Goal: Task Accomplishment & Management: Use online tool/utility

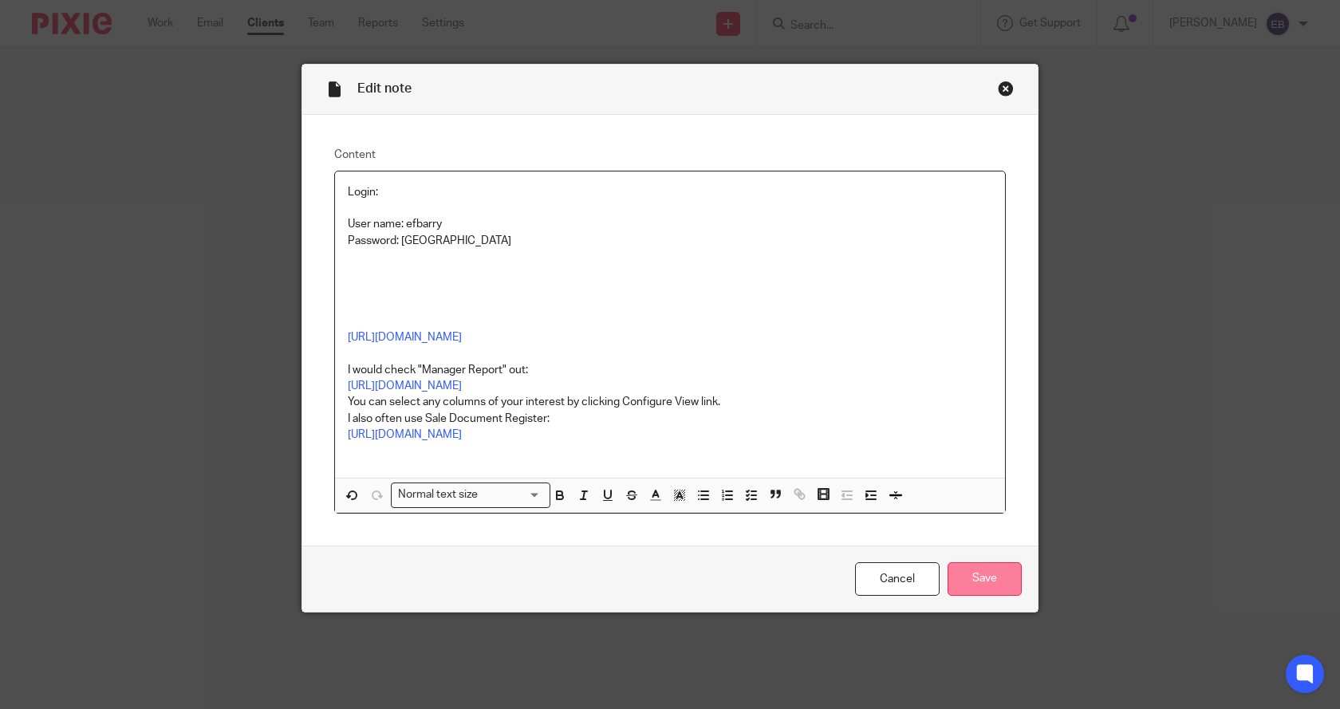
click at [964, 586] on input "Save" at bounding box center [985, 579] width 74 height 34
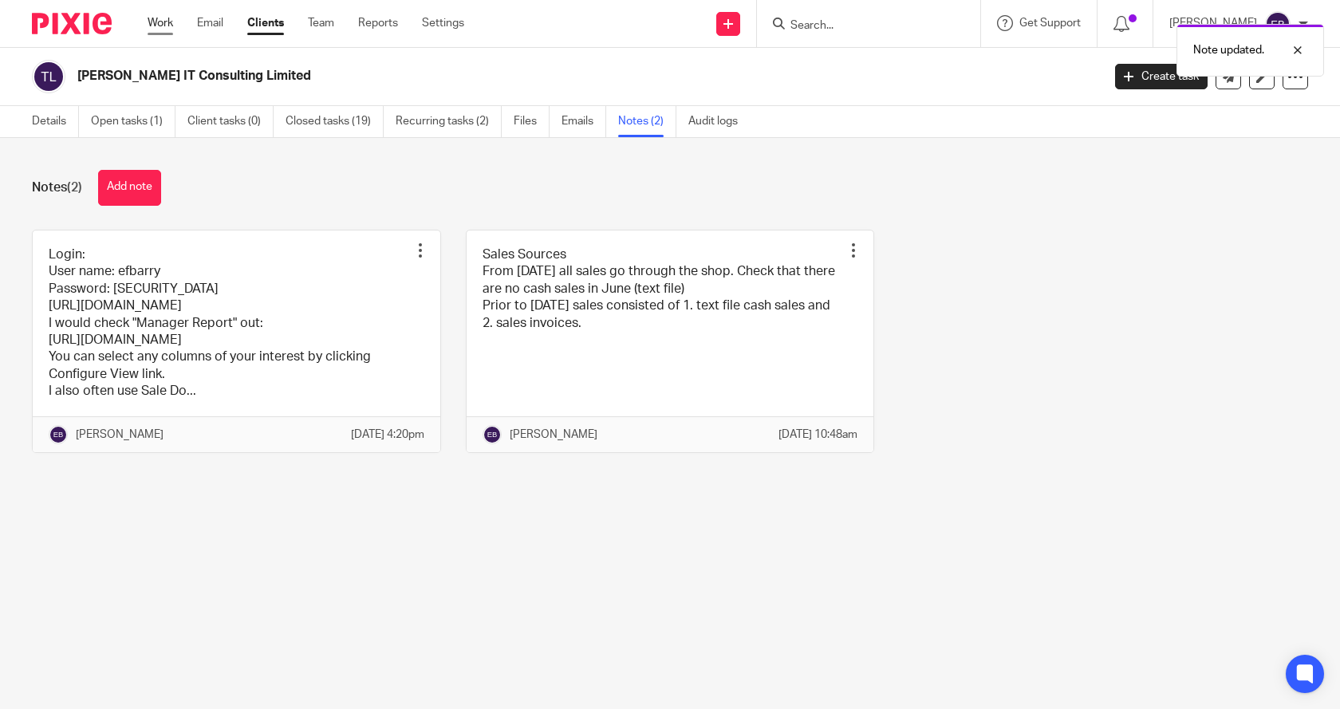
click at [152, 21] on link "Work" at bounding box center [161, 23] width 26 height 16
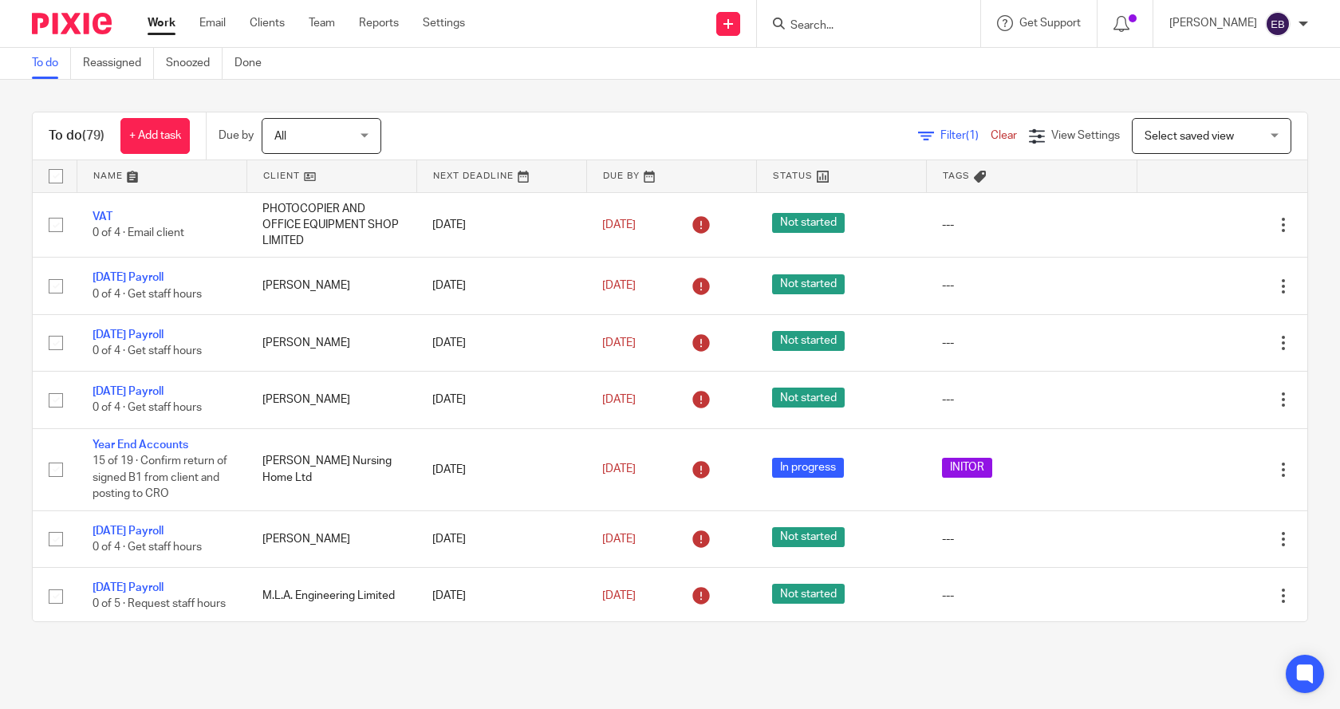
click at [991, 139] on link "Clear" at bounding box center [1004, 135] width 26 height 11
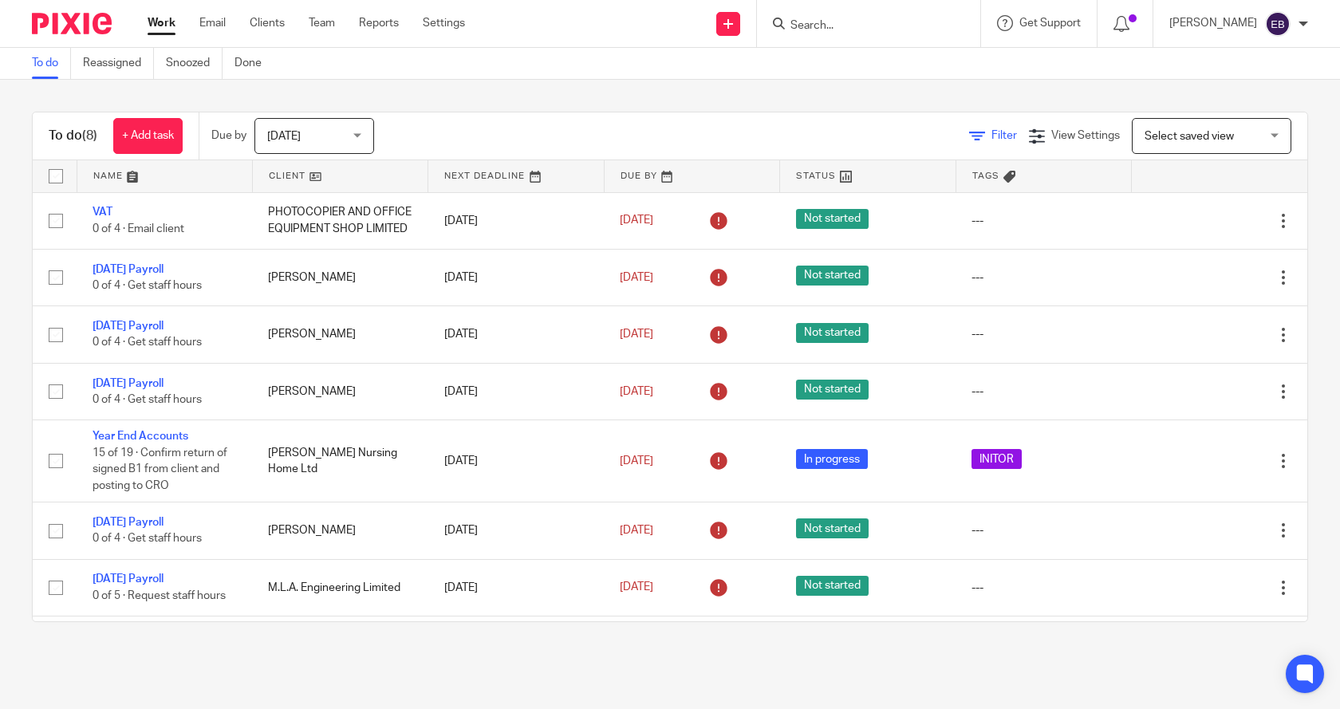
click at [991, 134] on span "Filter" at bounding box center [1004, 135] width 26 height 11
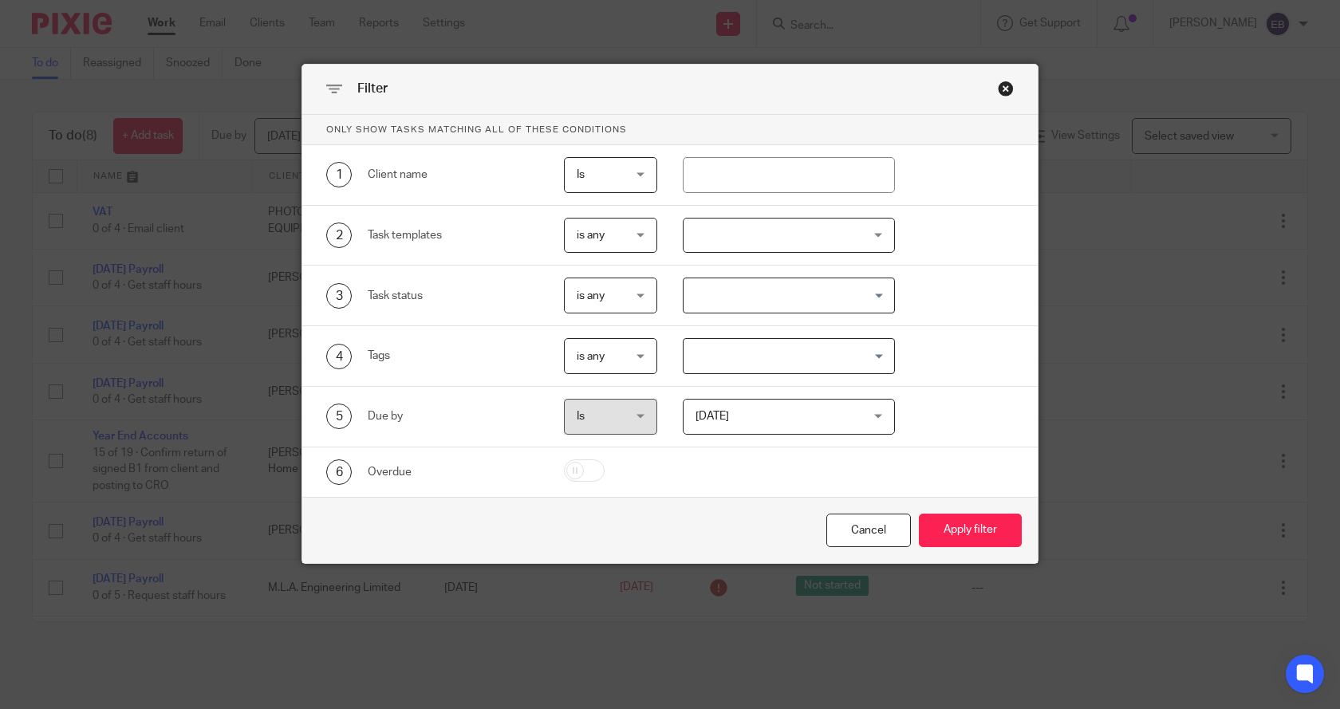
click at [741, 242] on div at bounding box center [789, 236] width 213 height 36
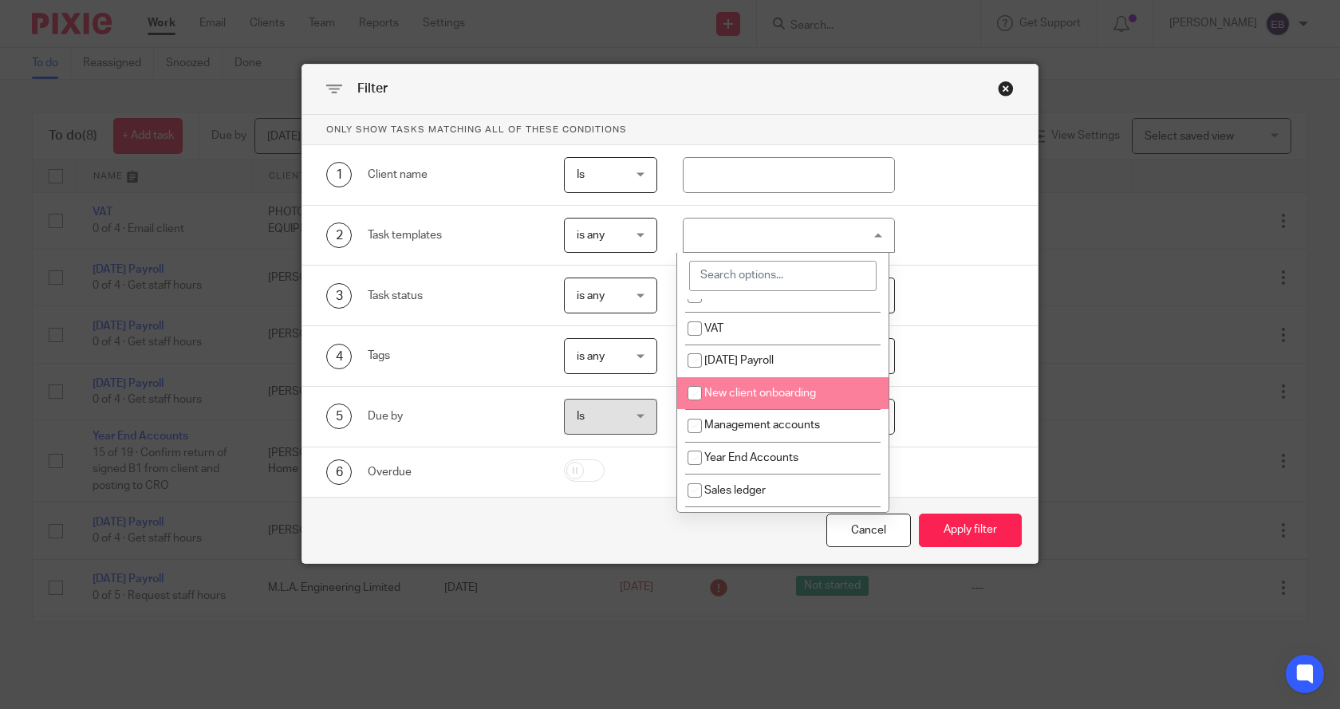
scroll to position [80, 0]
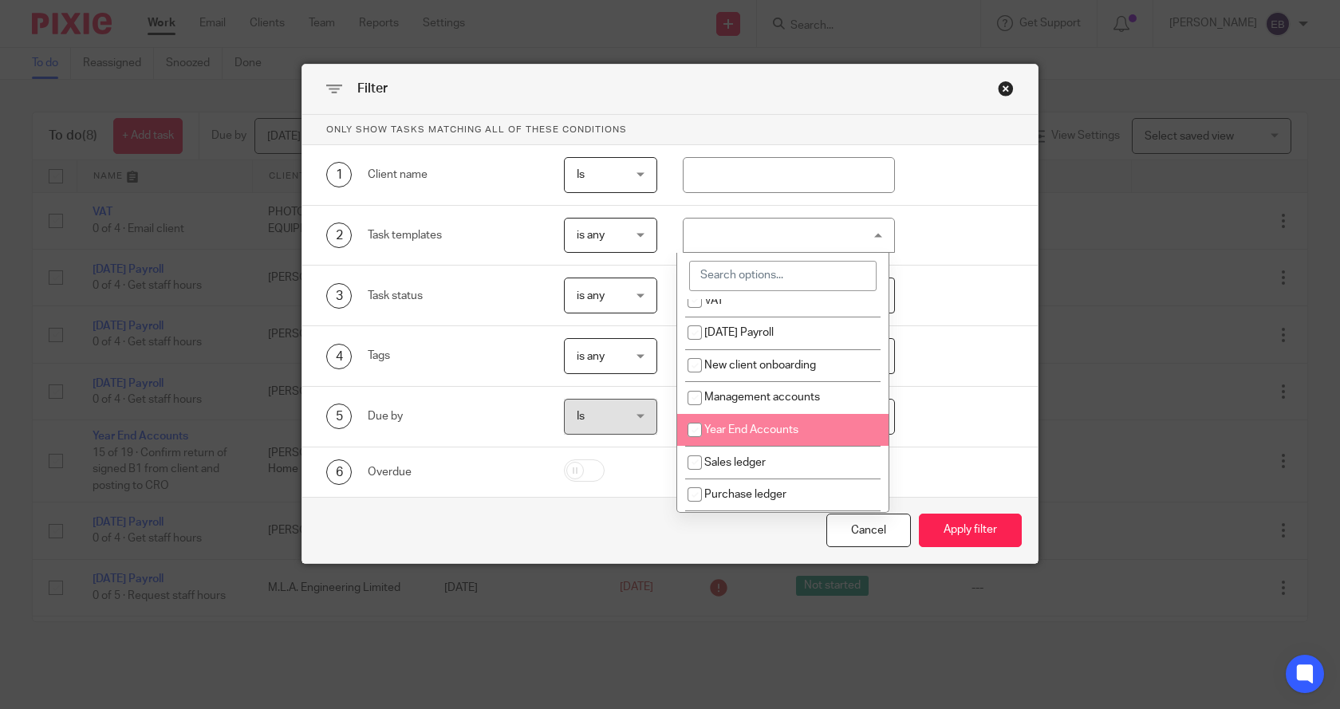
click at [762, 432] on span "Year End Accounts" at bounding box center [751, 429] width 94 height 11
checkbox input "true"
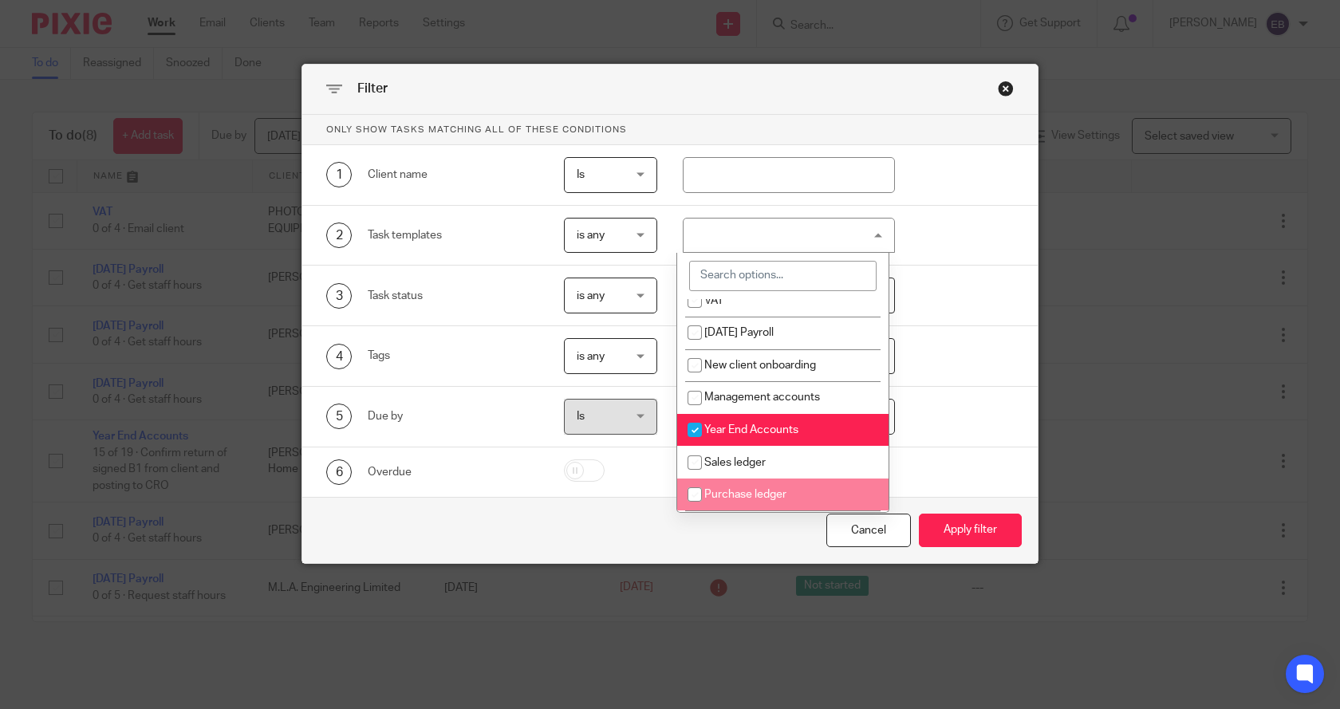
click at [746, 526] on div "Cancel Apply filter" at bounding box center [669, 530] width 735 height 67
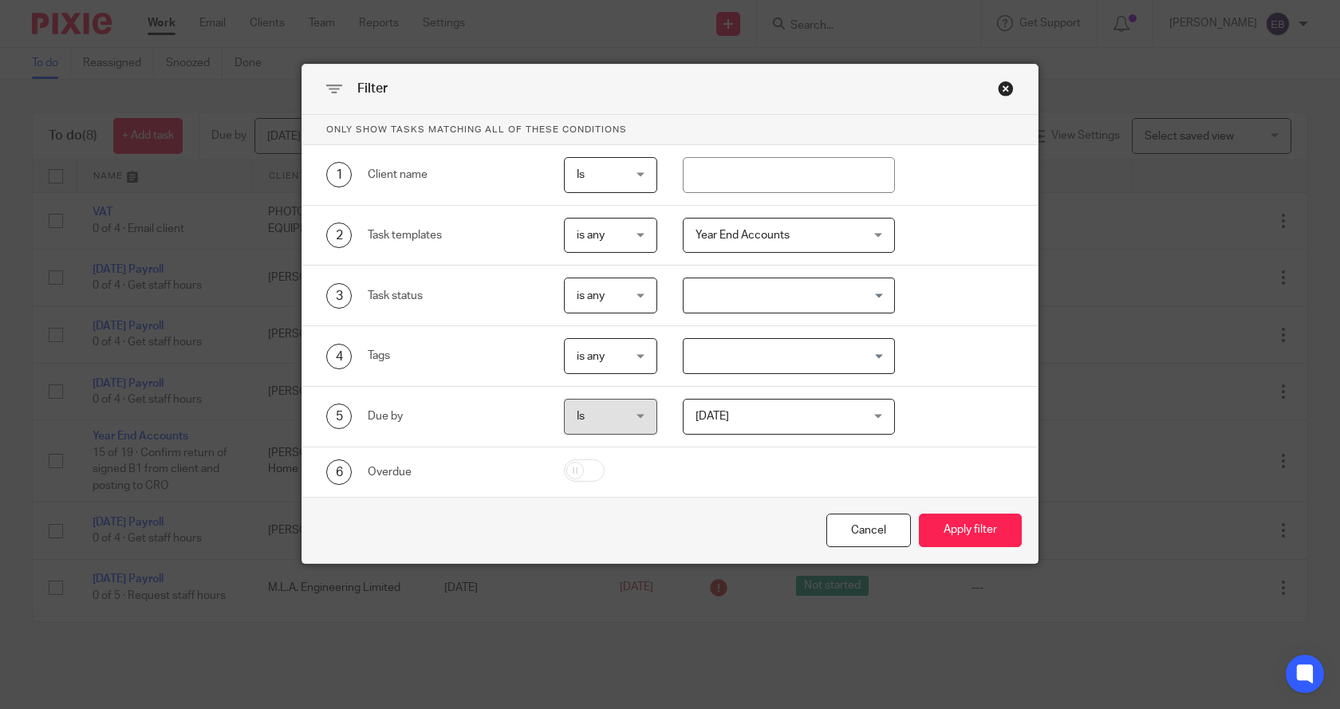
click at [718, 422] on span "Today" at bounding box center [776, 417] width 160 height 34
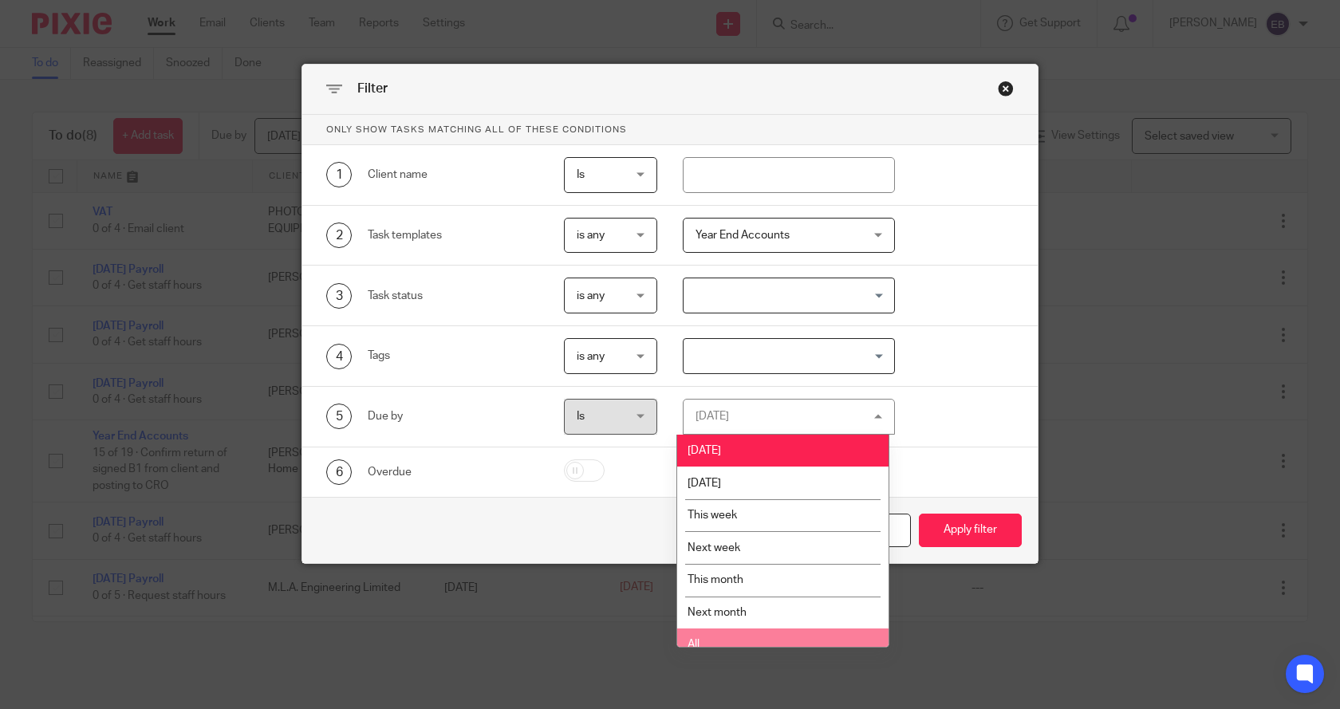
drag, startPoint x: 719, startPoint y: 642, endPoint x: 800, endPoint y: 623, distance: 83.6
click at [723, 641] on li "All" at bounding box center [782, 645] width 211 height 33
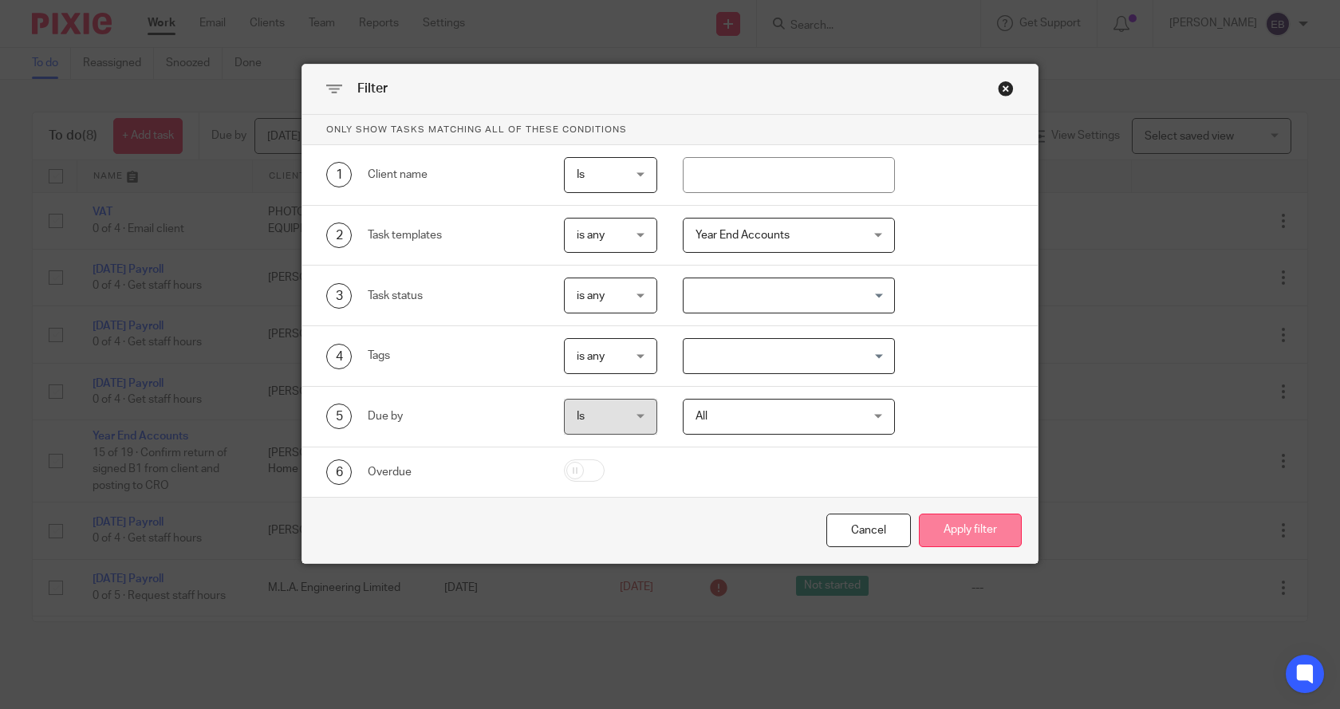
click at [953, 531] on button "Apply filter" at bounding box center [970, 531] width 103 height 34
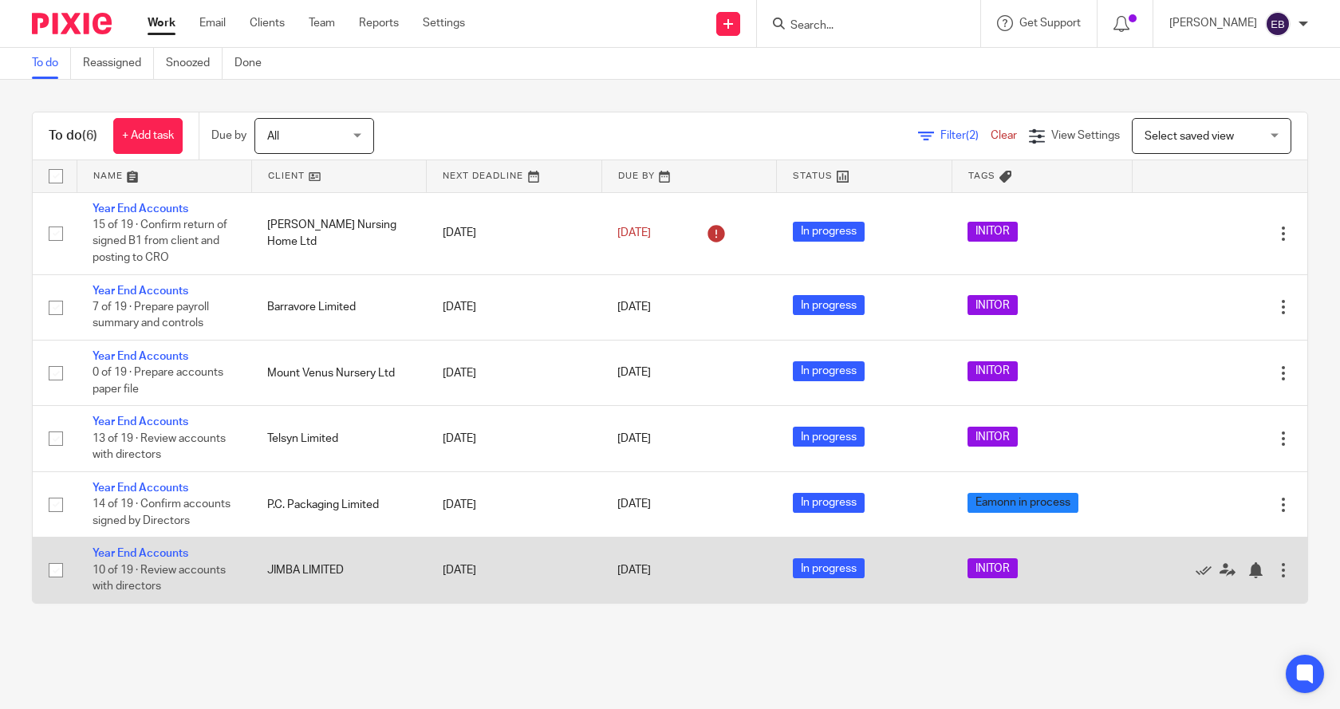
click at [153, 545] on td "Year End Accounts 10 of 19 · Review accounts with directors" at bounding box center [164, 570] width 175 height 65
click at [152, 551] on link "Year End Accounts" at bounding box center [141, 553] width 96 height 11
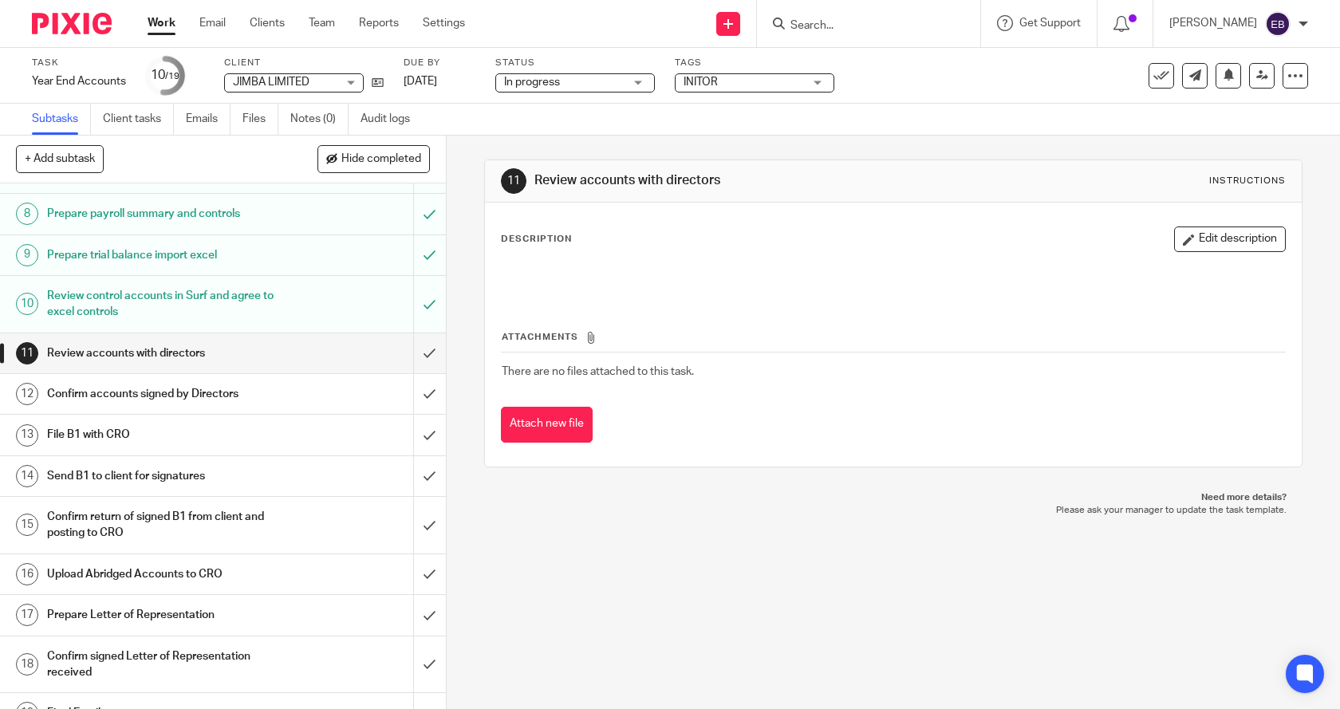
scroll to position [319, 0]
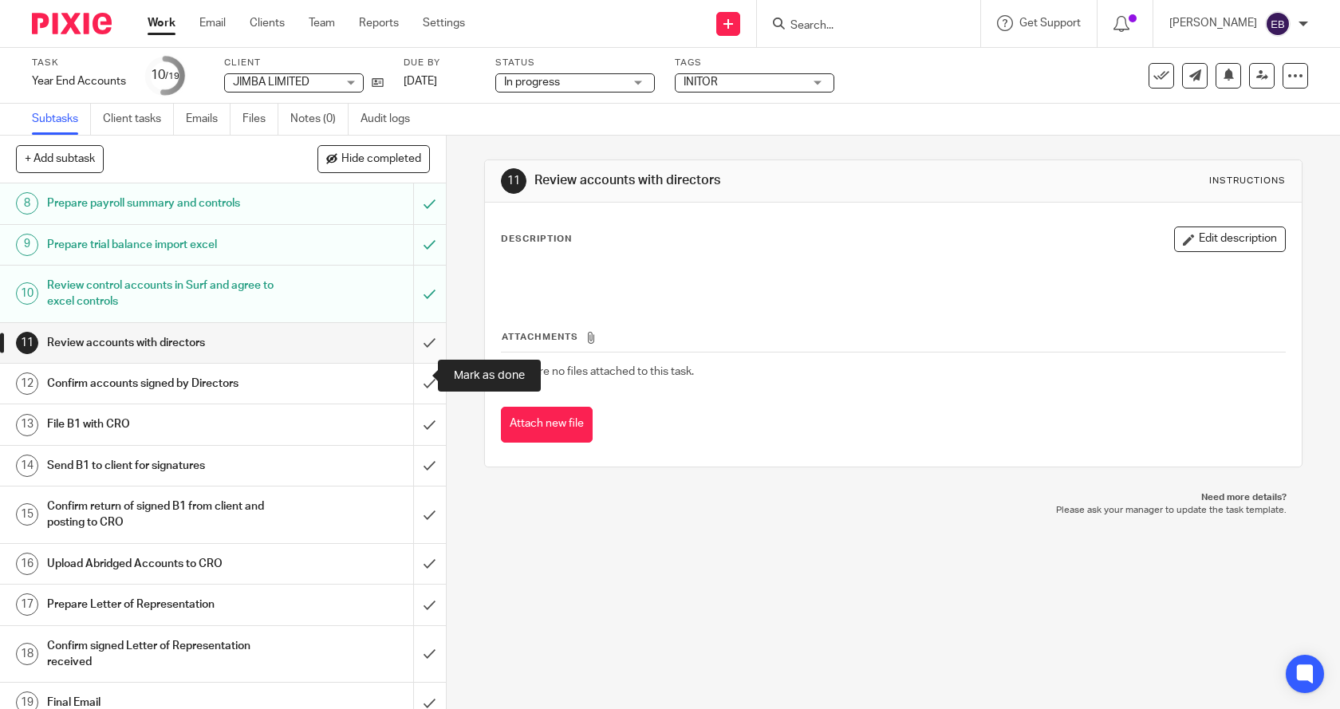
click at [414, 363] on input "submit" at bounding box center [223, 343] width 446 height 40
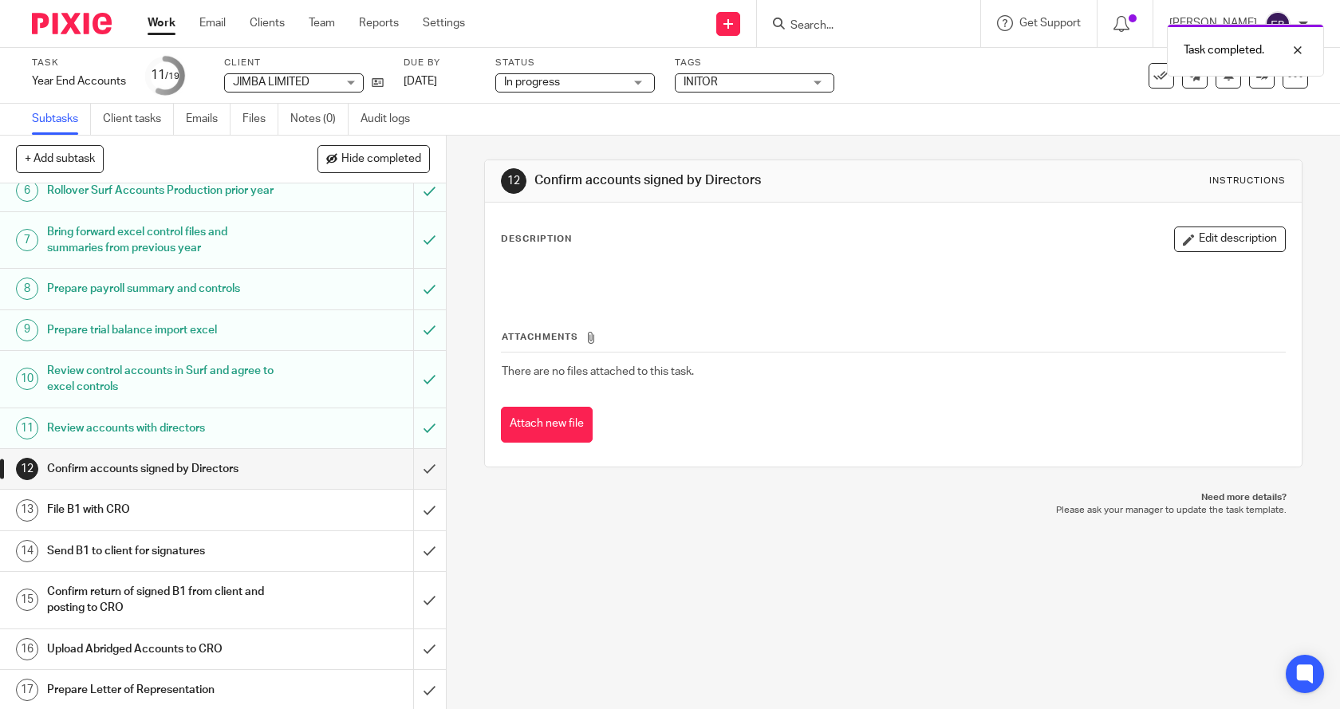
scroll to position [319, 0]
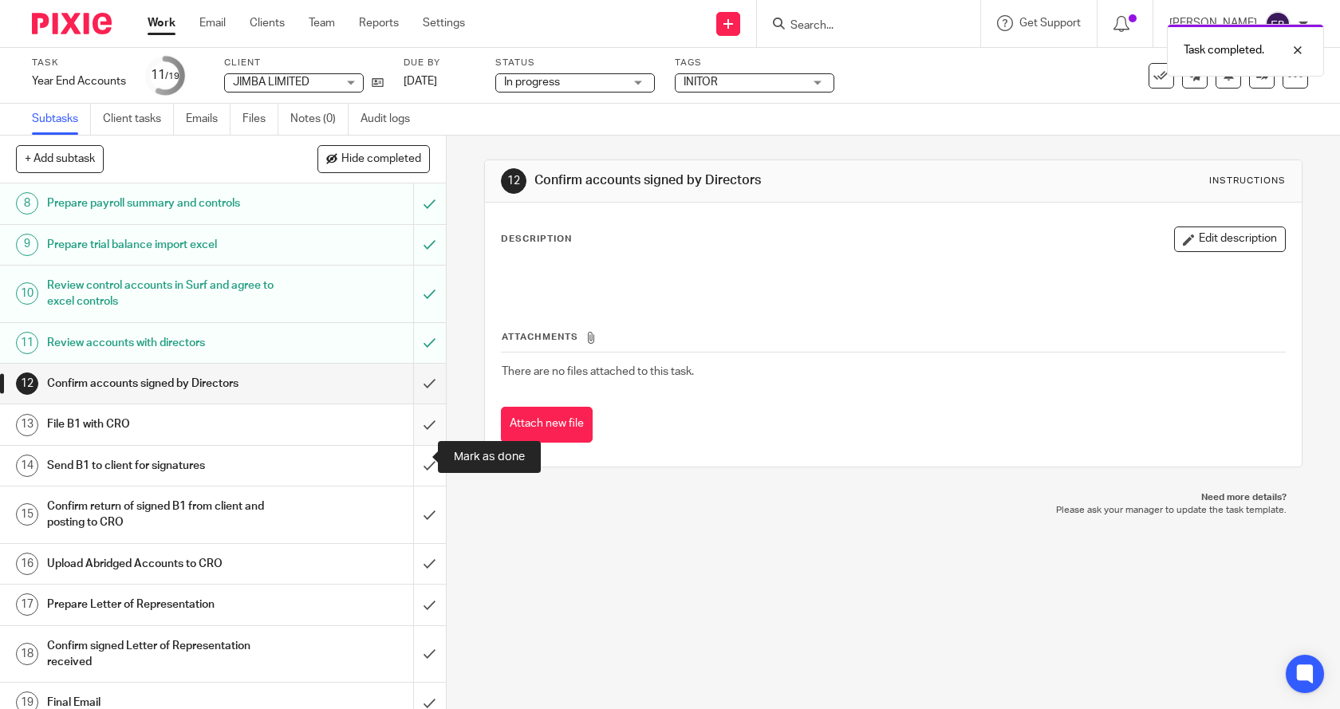
click at [410, 444] on input "submit" at bounding box center [223, 424] width 446 height 40
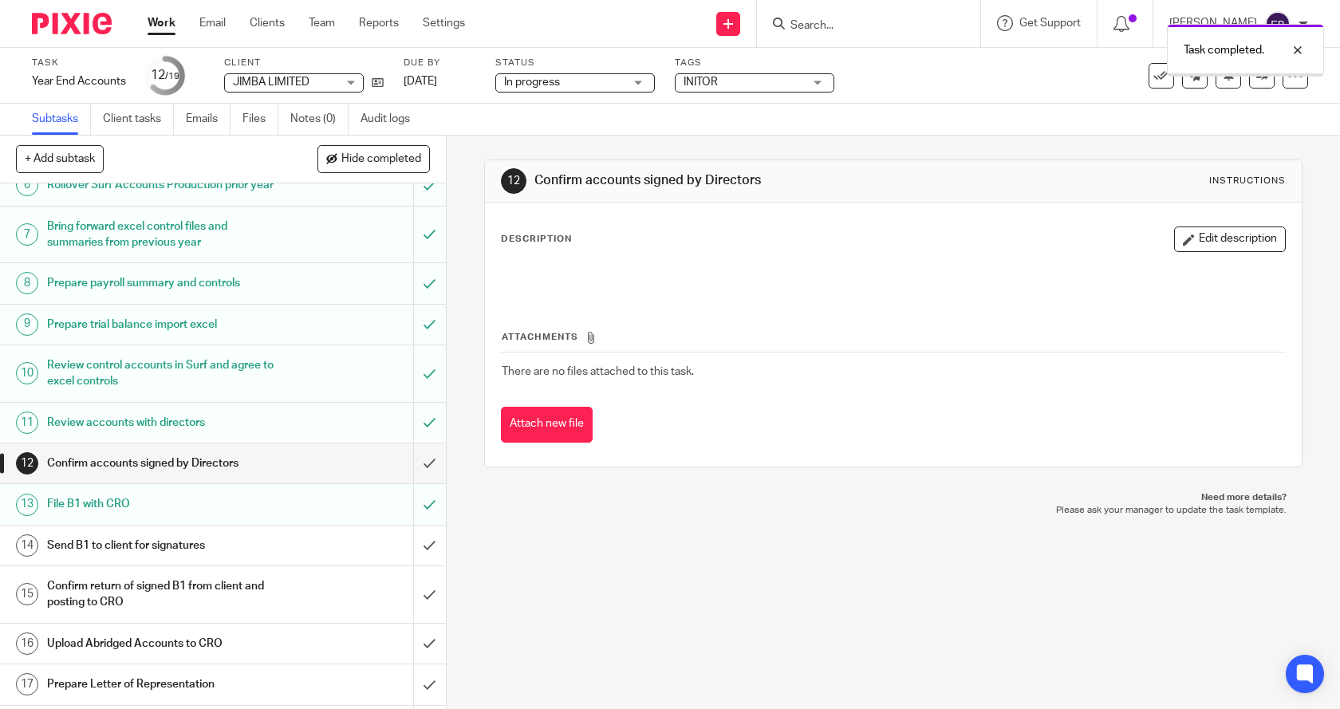
scroll to position [366, 0]
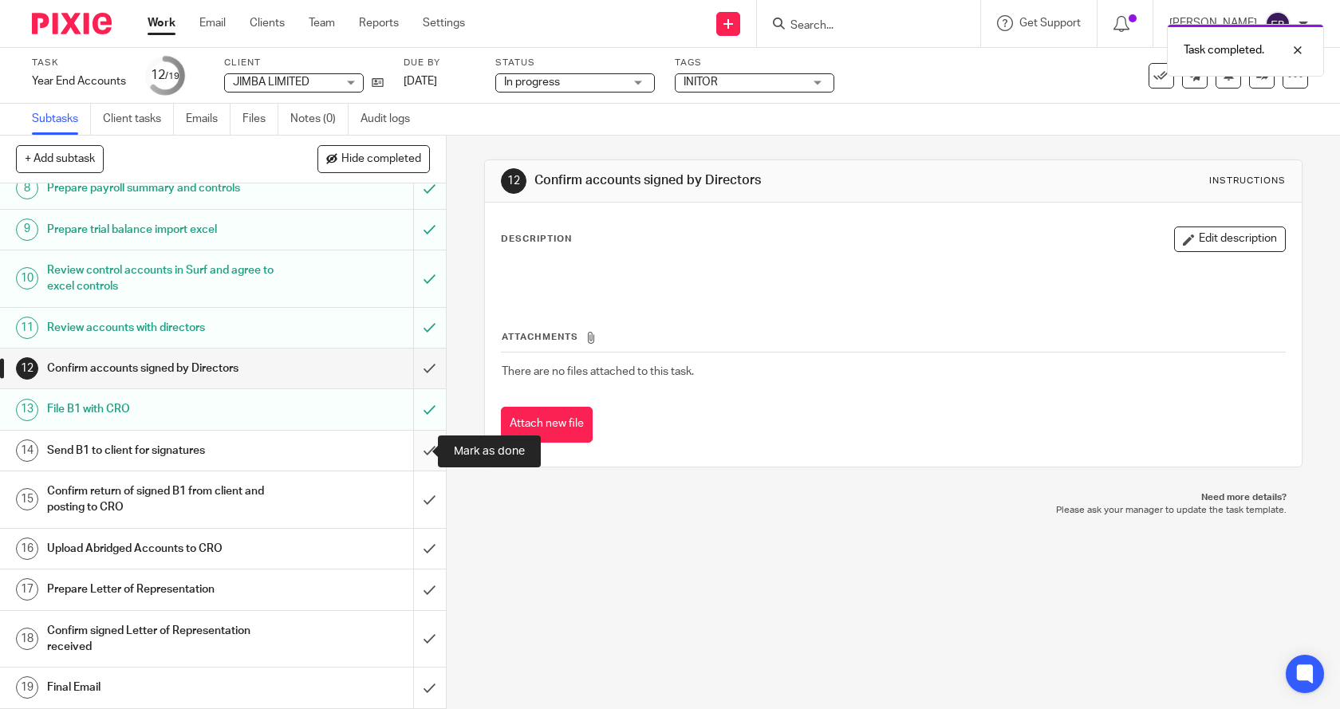
click at [413, 451] on input "submit" at bounding box center [223, 451] width 446 height 40
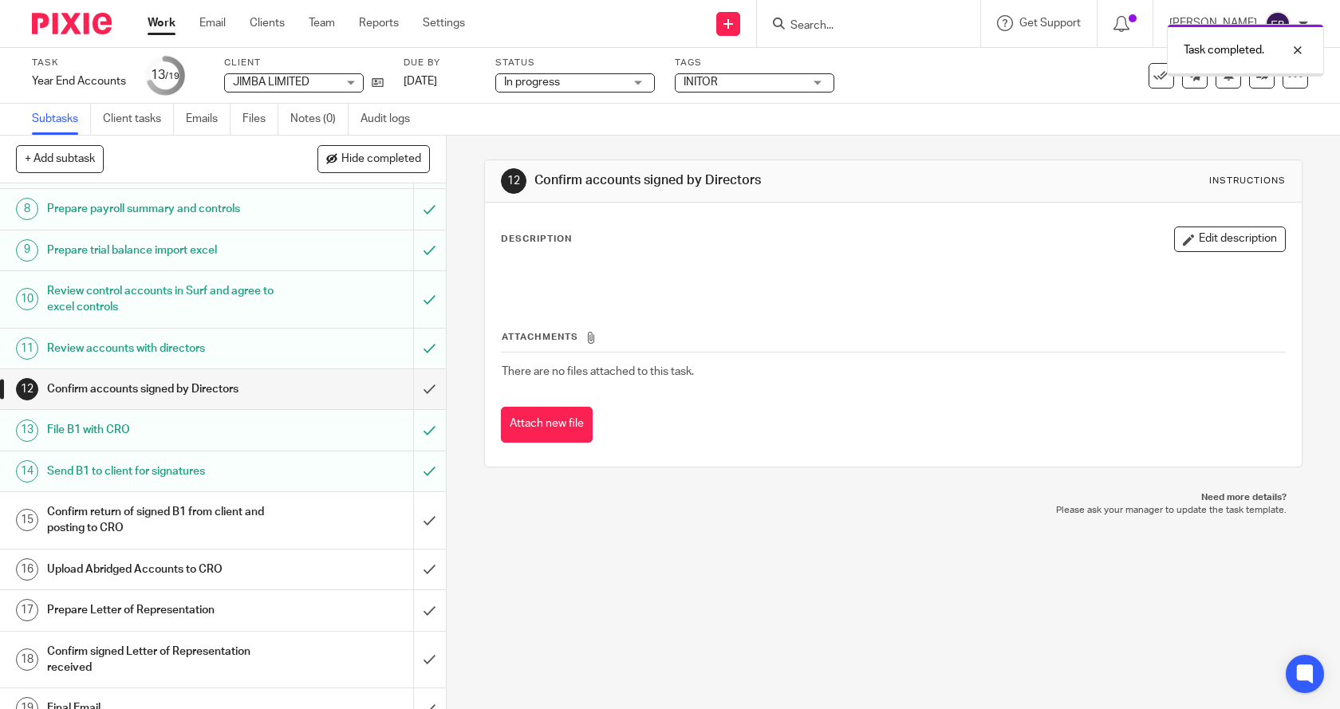
scroll to position [366, 0]
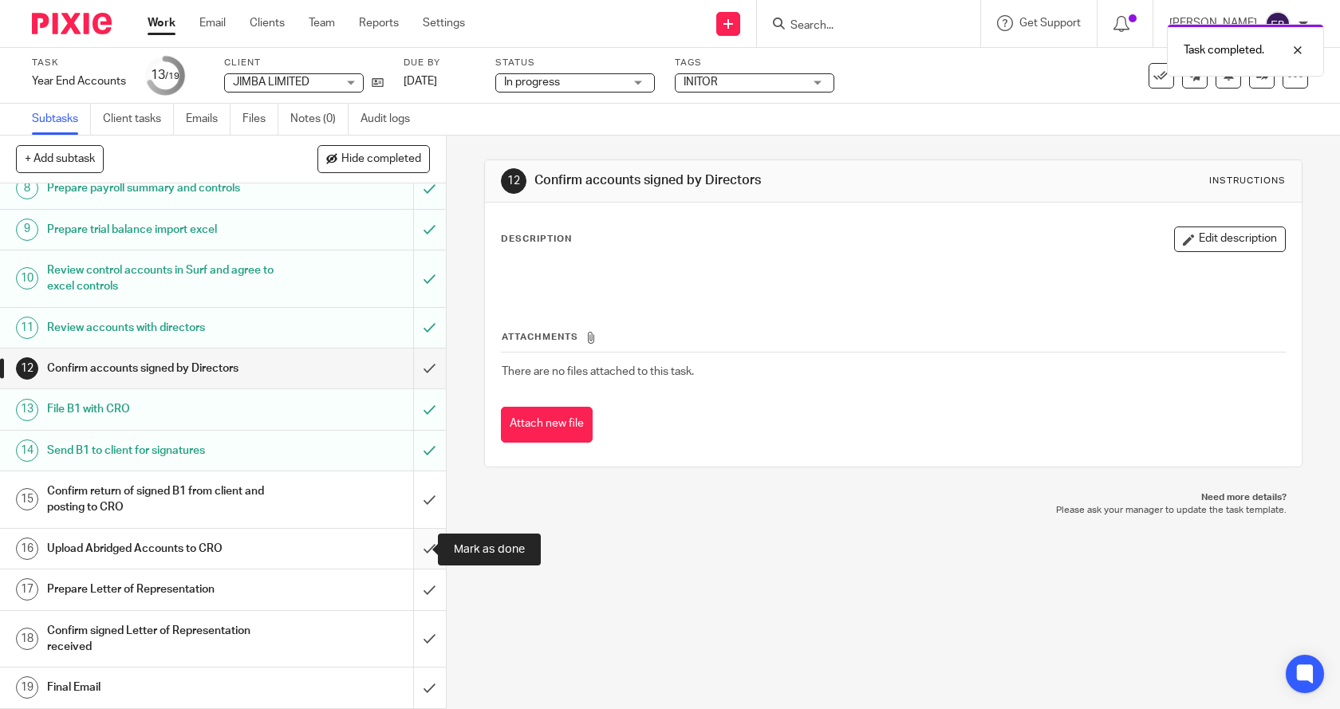
click at [414, 550] on input "submit" at bounding box center [223, 549] width 446 height 40
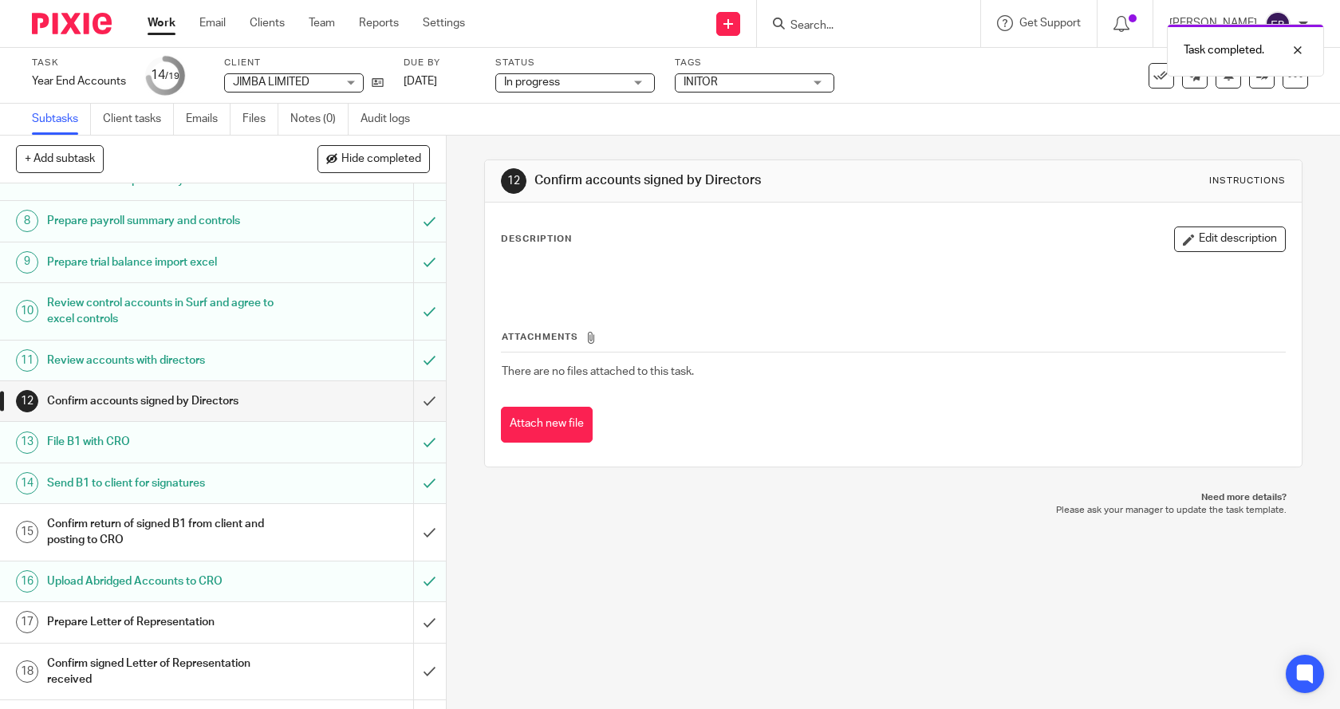
scroll to position [366, 0]
